Goal: Transaction & Acquisition: Purchase product/service

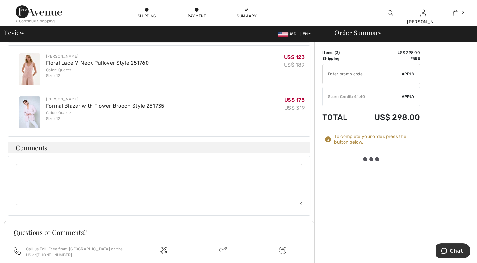
scroll to position [293, 0]
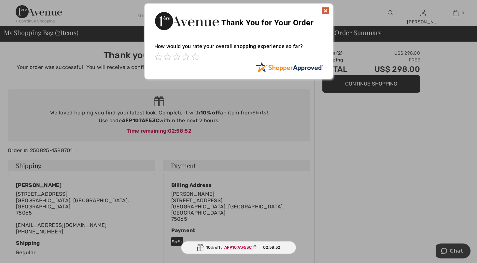
click at [327, 9] on img at bounding box center [326, 11] width 8 height 8
